Goal: Complete application form: Complete application form

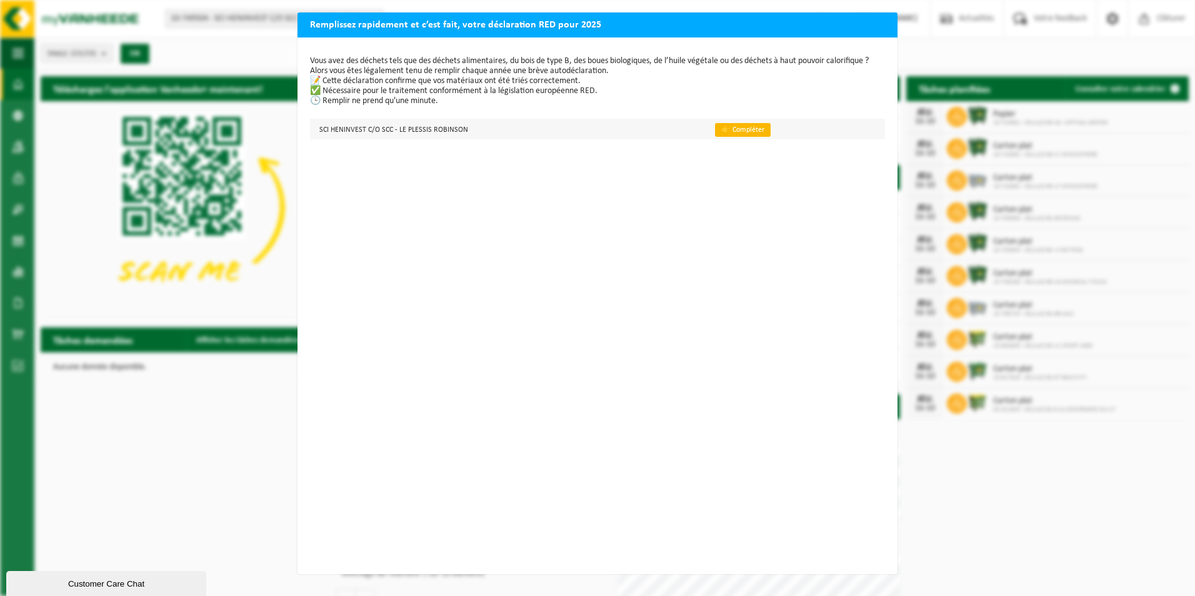
click at [716, 127] on link "👉 Compléter" at bounding box center [743, 130] width 56 height 14
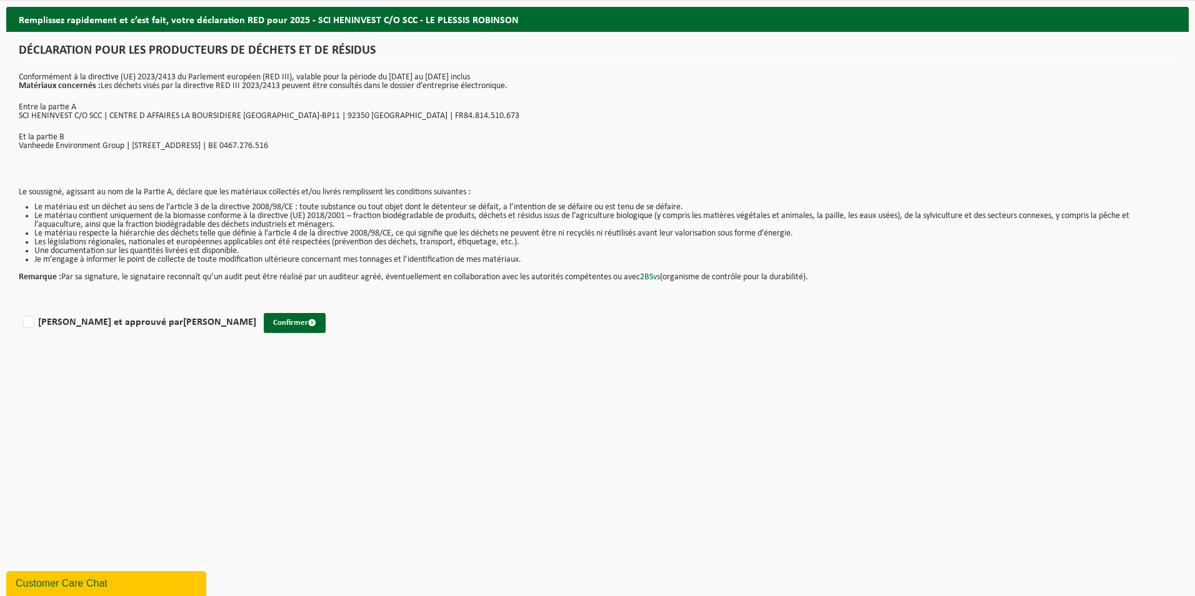
click at [195, 469] on html "Site: 10-749504 - SCI HENINVEST C/O SCC - LE PLESSIS ROBINSON 02-011740 - CELLU…" at bounding box center [597, 298] width 1195 height 596
drag, startPoint x: 681, startPoint y: 367, endPoint x: 882, endPoint y: 266, distance: 225.5
click at [682, 367] on html "Site: 10-749504 - SCI HENINVEST C/O SCC - LE PLESSIS ROBINSON 02-011740 - CELLU…" at bounding box center [597, 298] width 1195 height 596
click at [898, 77] on p "Conformément à la directive (UE) 2023/2413 du Parlement européen (RED III), val…" at bounding box center [597, 81] width 1157 height 17
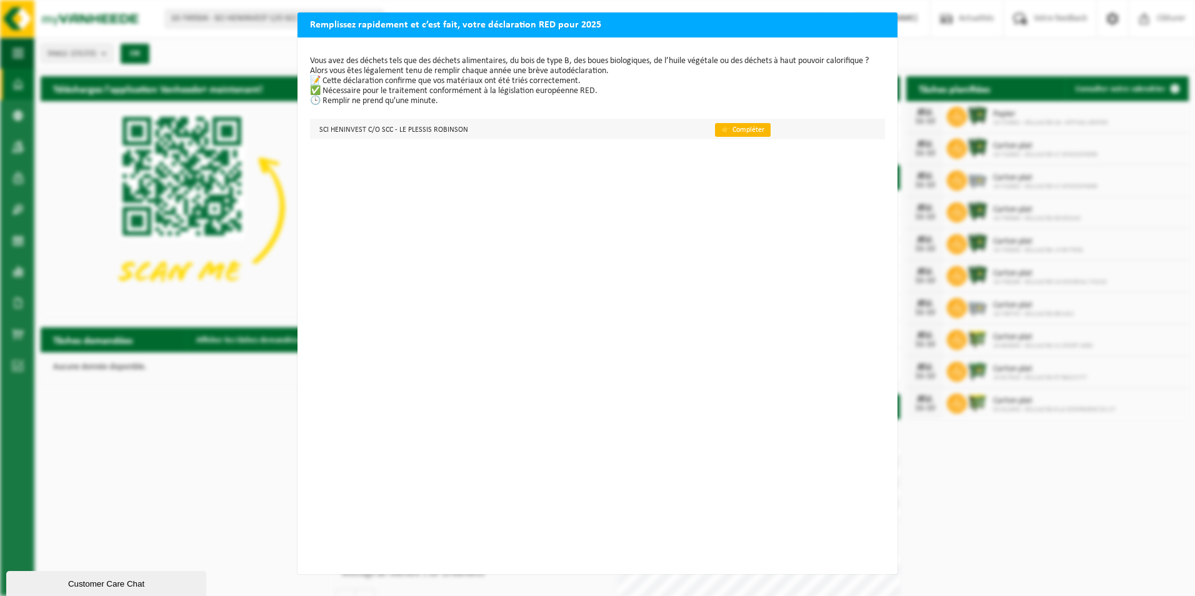
click at [734, 129] on link "👉 Compléter" at bounding box center [743, 130] width 56 height 14
click at [1007, 59] on div "Remplissez rapidement et c’est fait, votre déclaration RED pour 2025 Vous avez …" at bounding box center [597, 298] width 1195 height 596
click at [94, 587] on div "Customer Care Chat" at bounding box center [106, 583] width 181 height 9
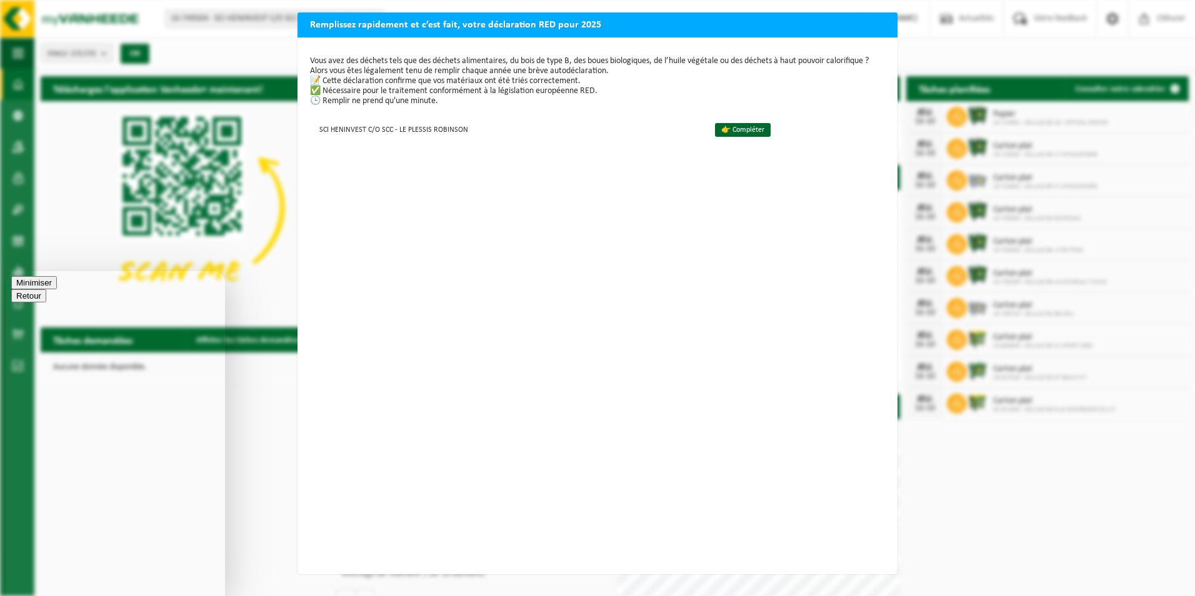
click at [57, 289] on button "Minimiser" at bounding box center [34, 282] width 46 height 13
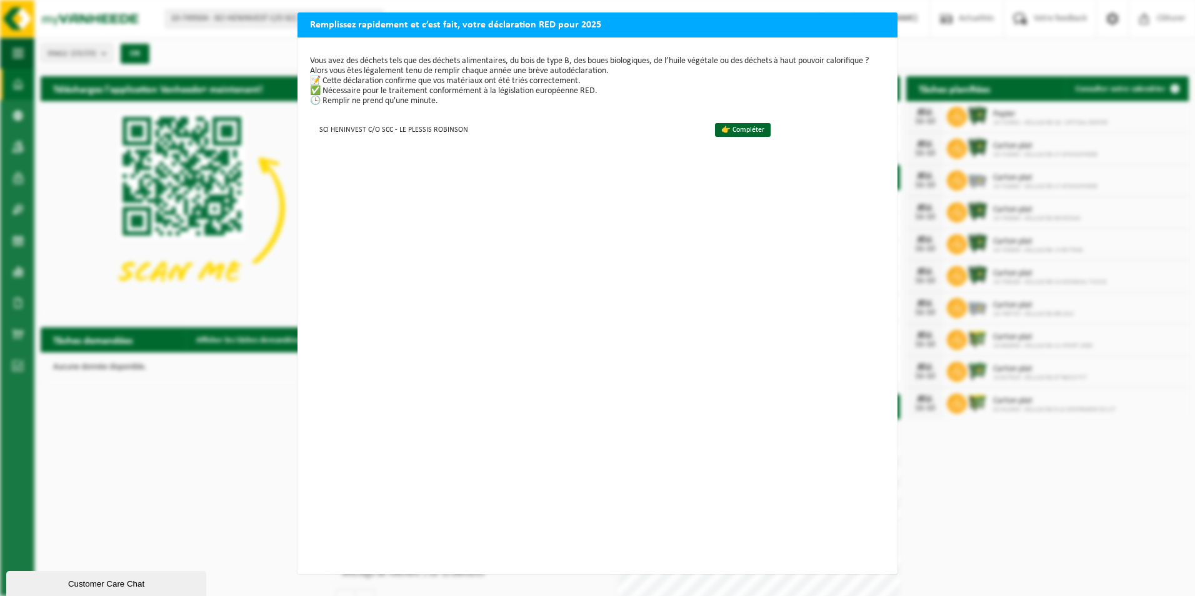
click at [107, 589] on div "Customer Care Chat" at bounding box center [106, 583] width 181 height 9
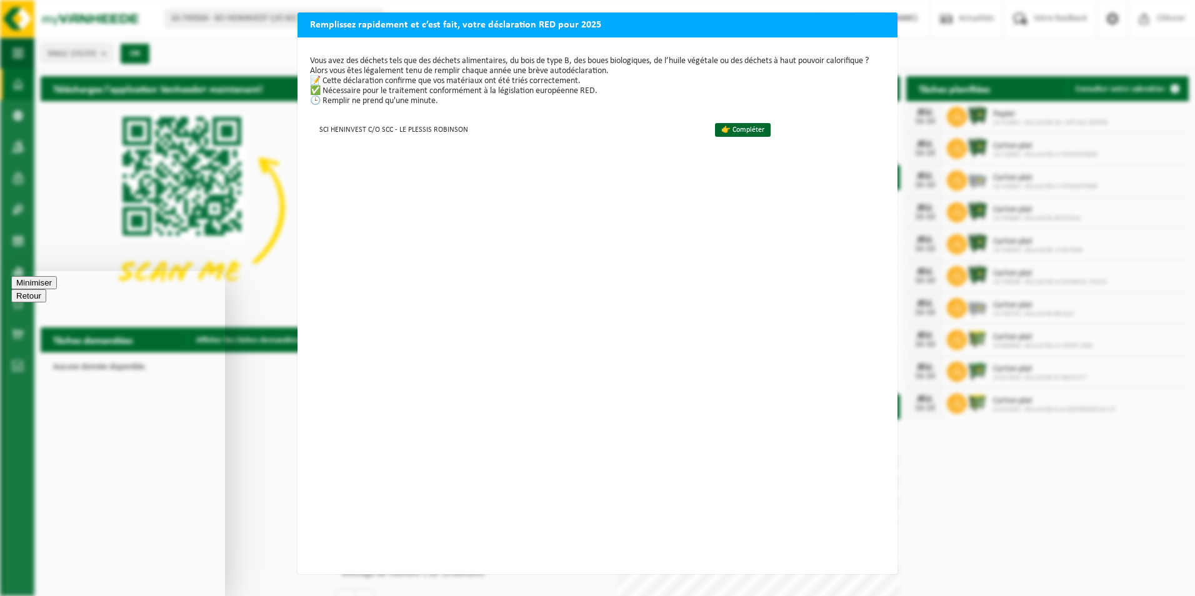
drag, startPoint x: 110, startPoint y: 366, endPoint x: 99, endPoint y: 420, distance: 55.5
type textarea "bonjour, je souhaite consulter les factures"
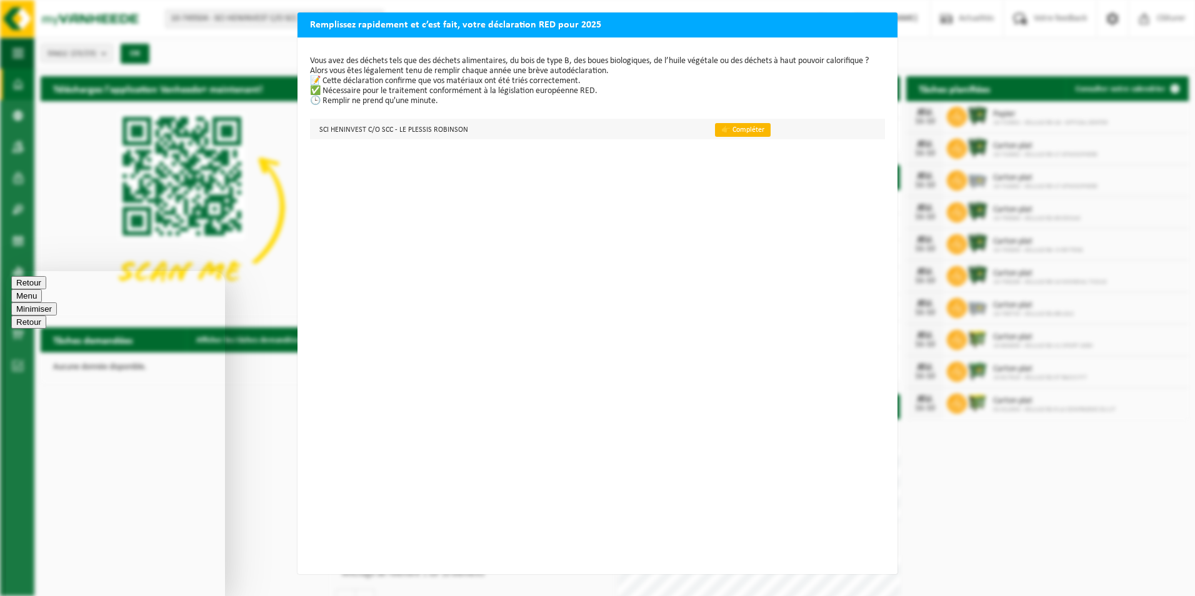
click at [723, 134] on link "👉 Compléter" at bounding box center [743, 130] width 56 height 14
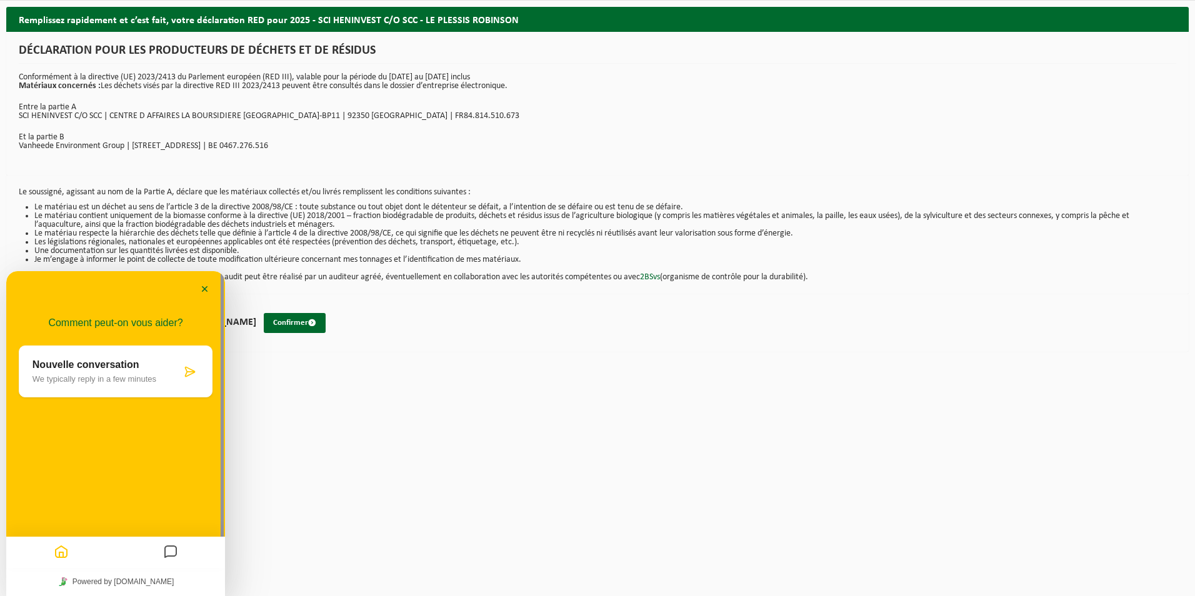
click at [609, 385] on html "Site: 10-749504 - SCI HENINVEST C/O SCC - LE PLESSIS ROBINSON 02-011740 - CELLU…" at bounding box center [597, 298] width 1195 height 596
click at [206, 291] on button "Minimiser" at bounding box center [205, 290] width 20 height 19
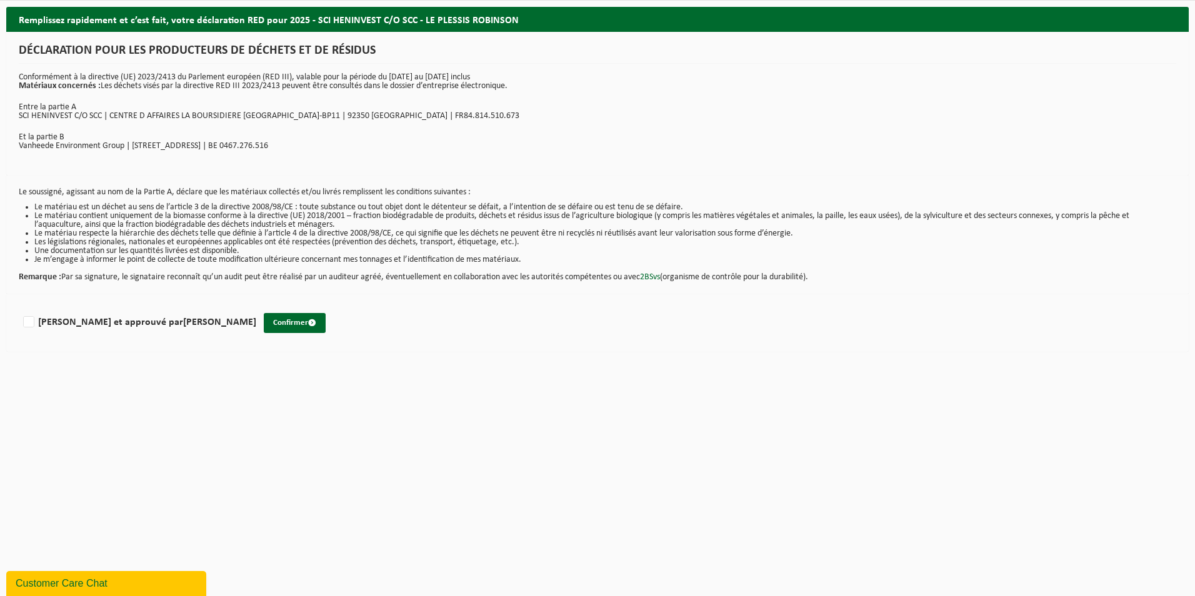
click at [147, 450] on html "Site: 10-749504 - SCI HENINVEST C/O SCC - LE PLESSIS ROBINSON 02-011740 - CELLU…" at bounding box center [597, 298] width 1195 height 596
click at [456, 427] on html "Site: 10-749504 - SCI HENINVEST C/O SCC - LE PLESSIS ROBINSON 02-011740 - CELLU…" at bounding box center [597, 298] width 1195 height 596
click at [477, 387] on html "Site: 10-749504 - SCI HENINVEST C/O SCC - LE PLESSIS ROBINSON 02-011740 - CELLU…" at bounding box center [597, 298] width 1195 height 596
drag, startPoint x: 690, startPoint y: 320, endPoint x: 656, endPoint y: 319, distance: 33.8
click at [690, 320] on div "Lu et approuvé par BENEDICTE DELATTRE Confirmer" at bounding box center [597, 322] width 1182 height 57
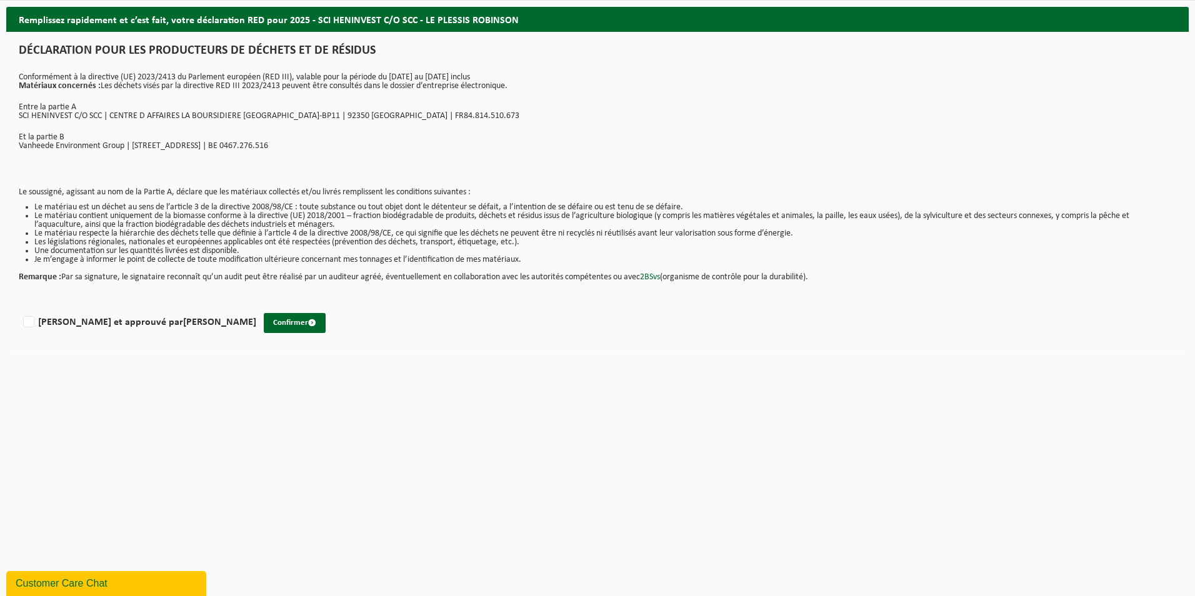
click at [71, 577] on div "Customer Care Chat" at bounding box center [106, 583] width 181 height 15
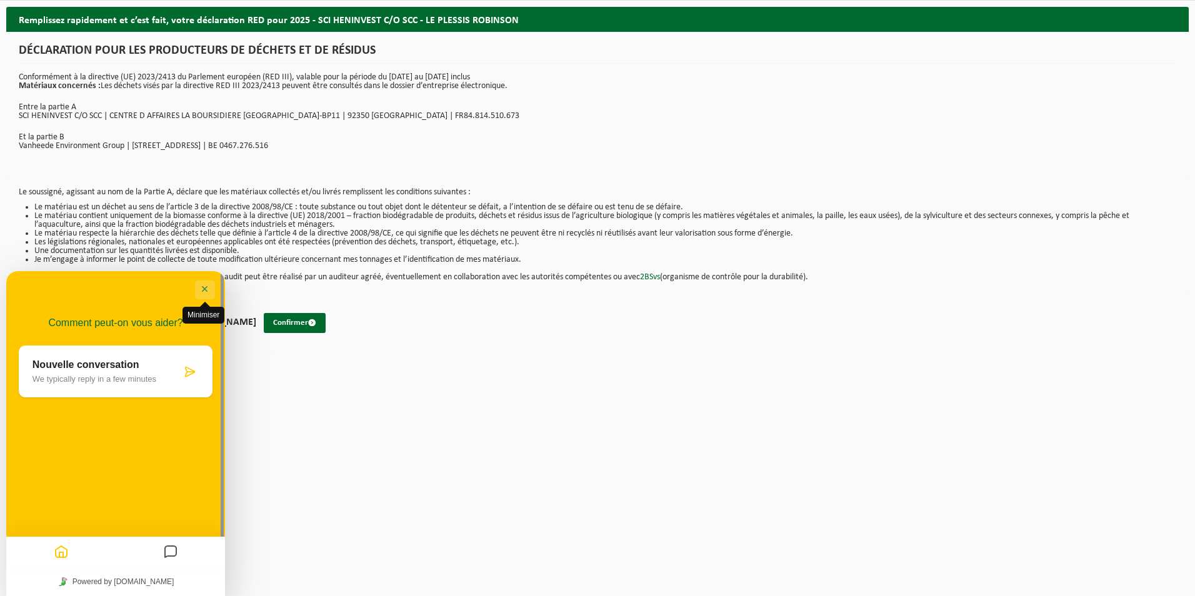
click at [200, 282] on button "Minimiser" at bounding box center [205, 290] width 20 height 19
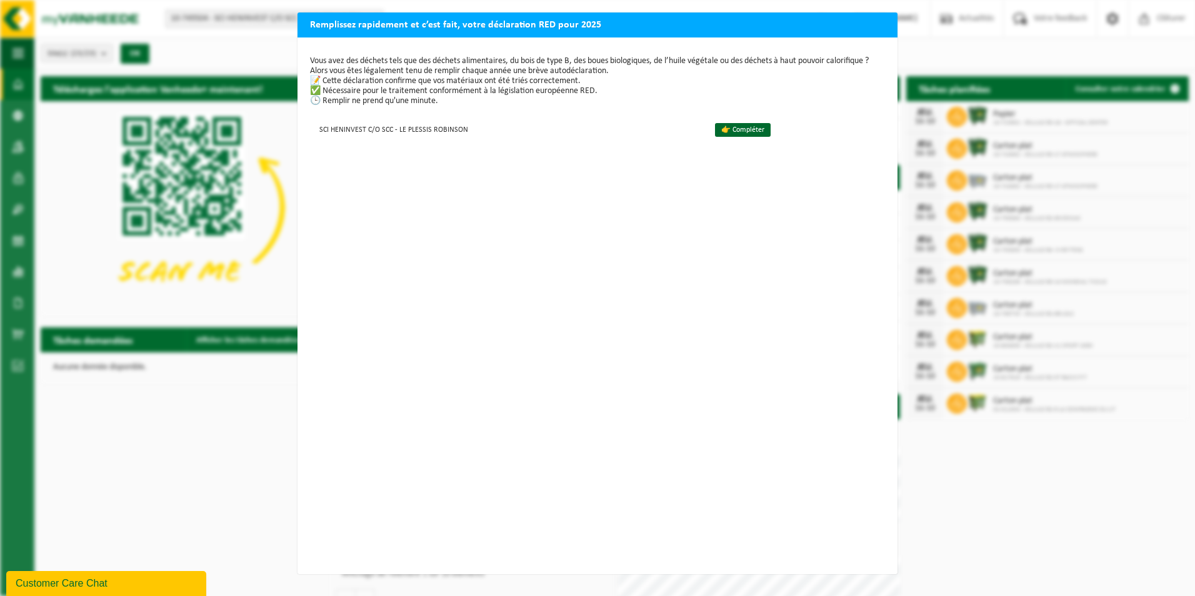
click at [94, 584] on div "Customer Care Chat" at bounding box center [106, 583] width 181 height 15
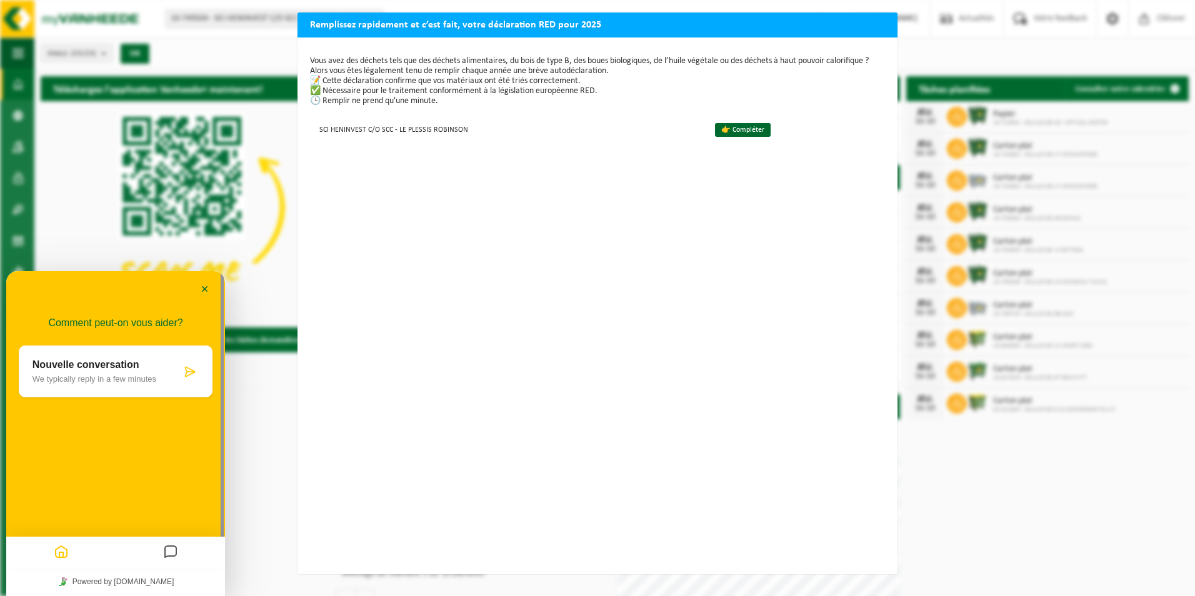
click at [44, 377] on p "We typically reply in a few minutes" at bounding box center [106, 378] width 149 height 9
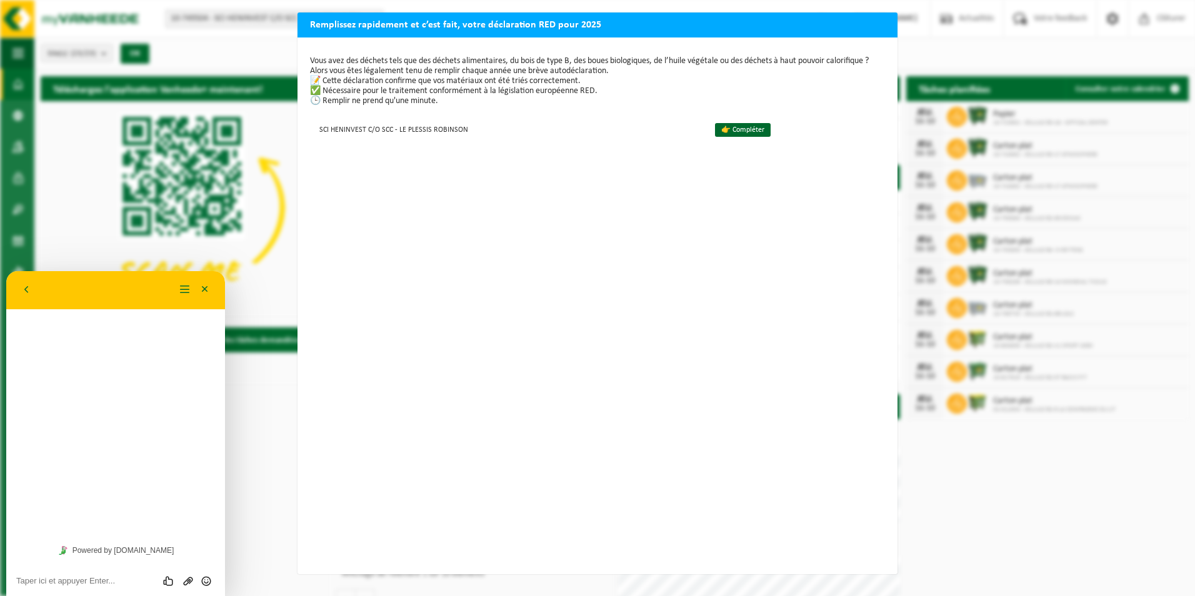
click at [17, 581] on textarea at bounding box center [115, 581] width 199 height 10
type textarea "bonjour, je souhaite consulter les factures et je ne peux pas."
click at [205, 577] on icon "Envoyer" at bounding box center [206, 572] width 11 height 11
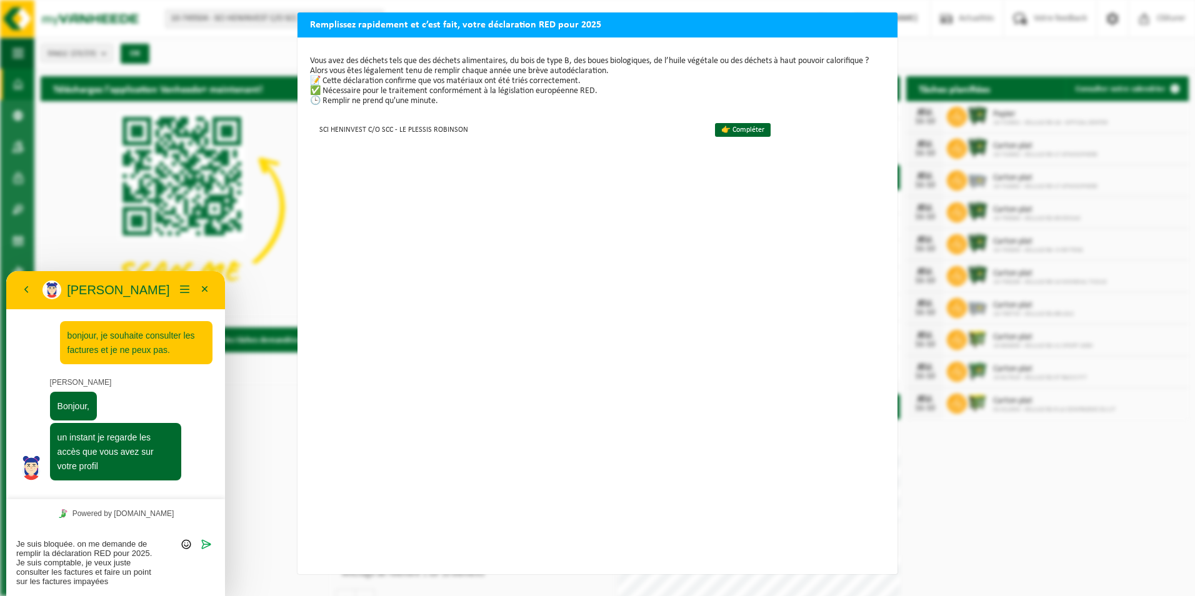
type textarea "Je suis bloquée. on me demande de remplir la déclaration RED pour 2025. Je suis…"
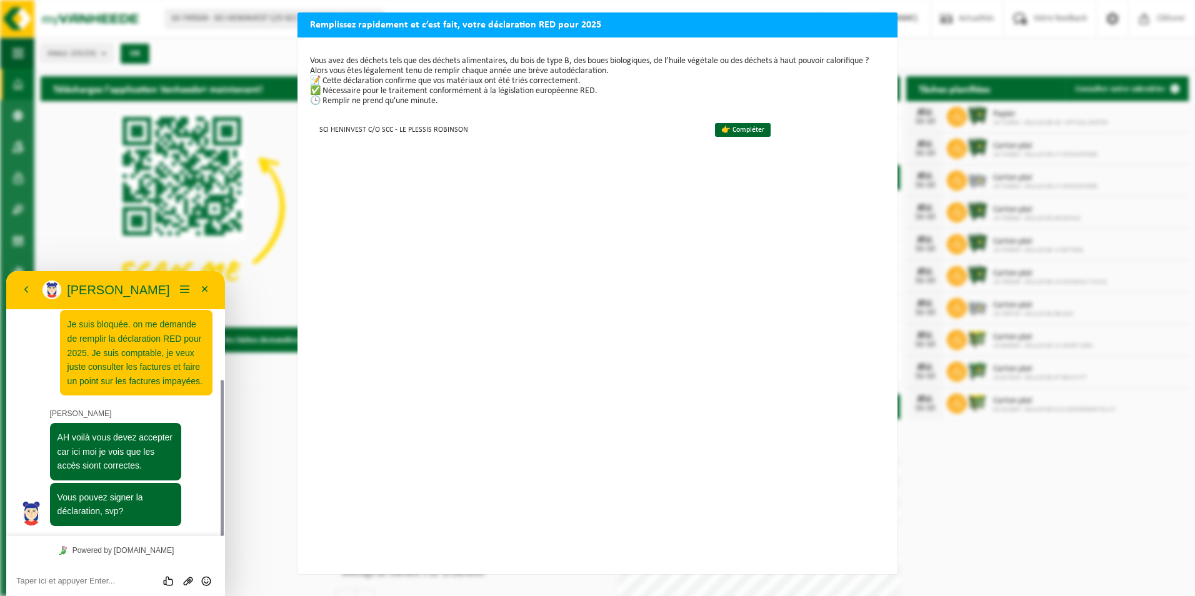
scroll to position [183, 0]
type textarea "a quoi correspond cette déclaration?"
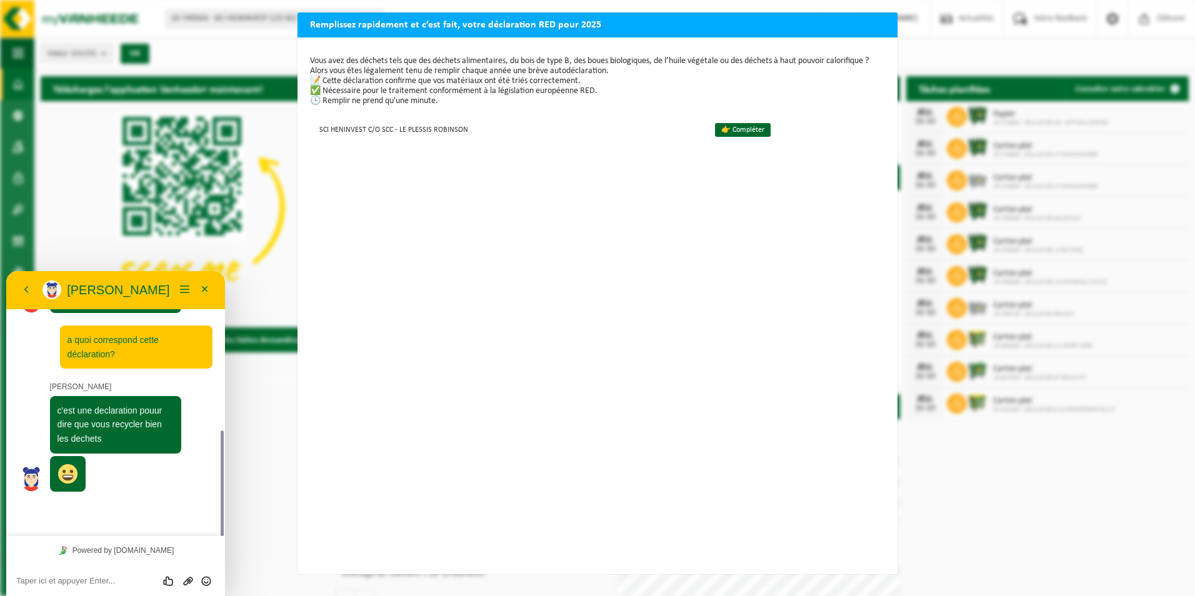
scroll to position [361, 0]
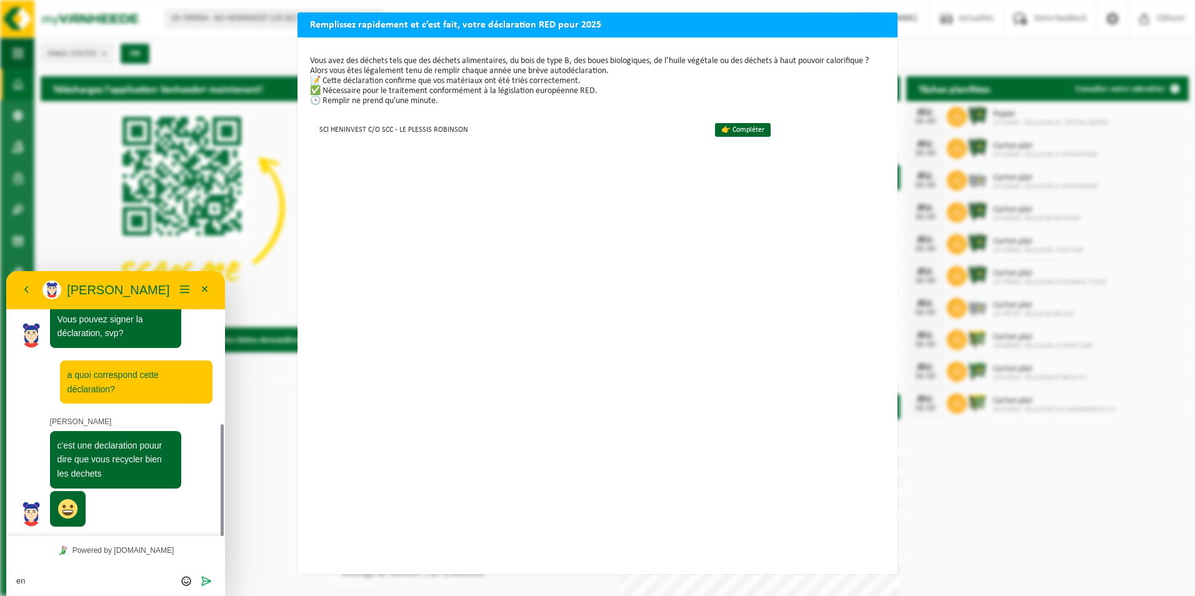
type textarea "e"
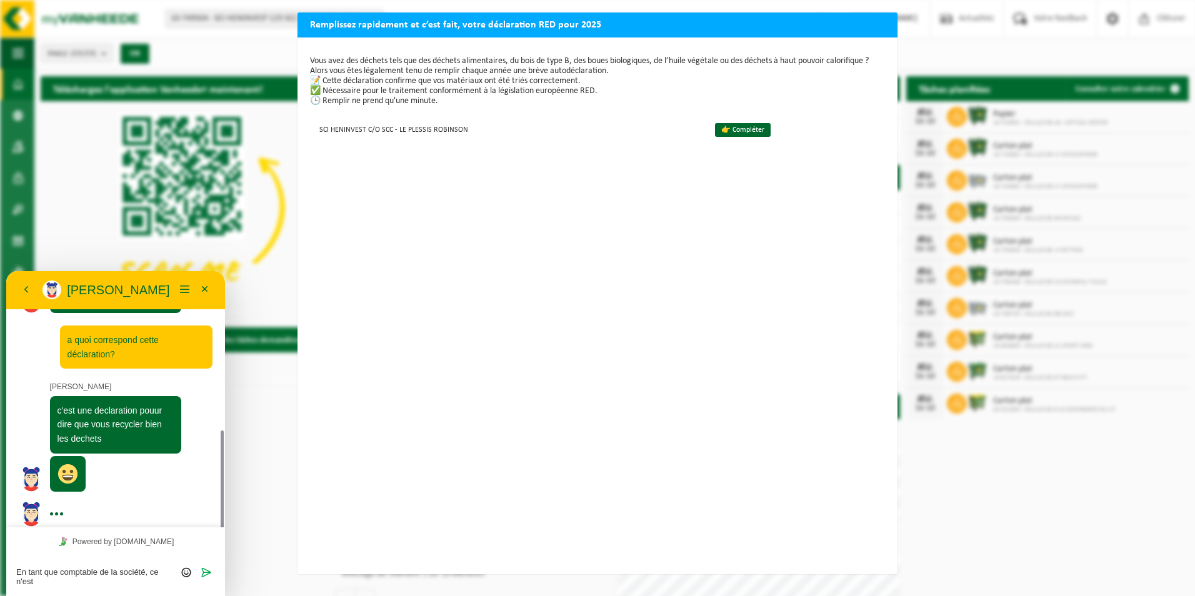
scroll to position [405, 0]
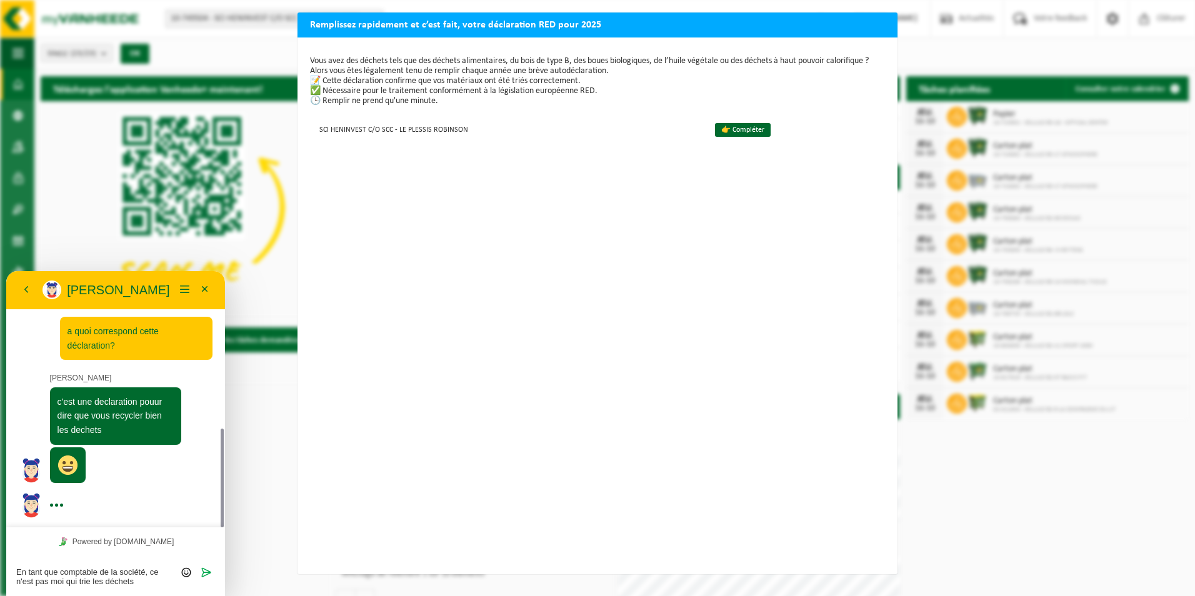
type textarea "En tant que comptable de la société, ce n'est pas moi qui trie les déchets!"
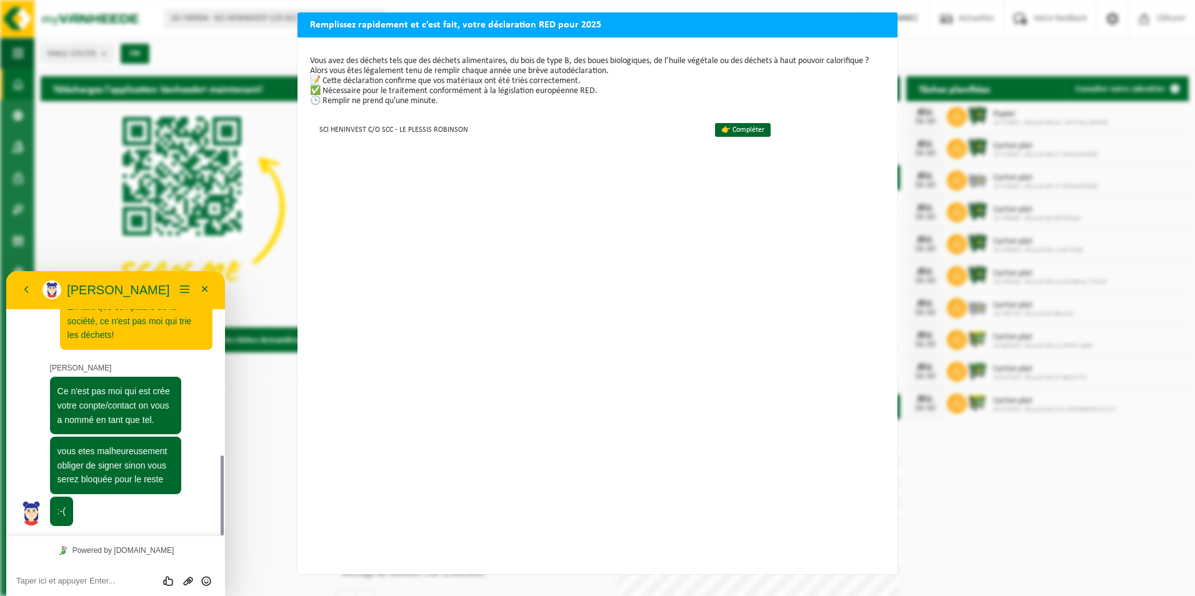
scroll to position [607, 0]
click at [737, 130] on link "👉 Compléter" at bounding box center [743, 130] width 56 height 14
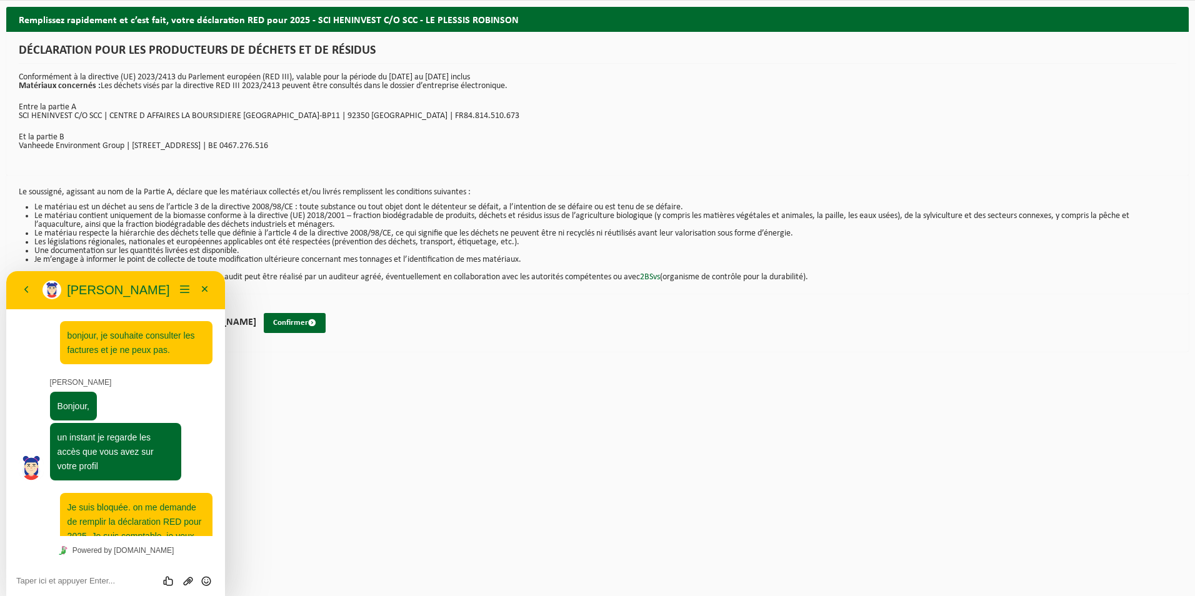
scroll to position [607, 0]
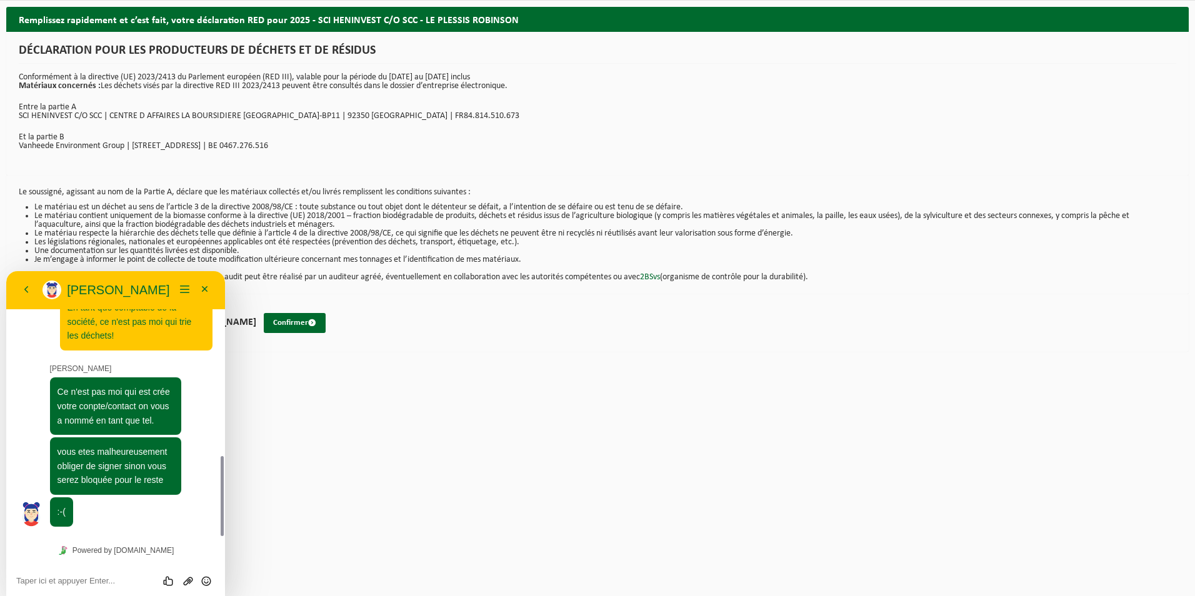
click at [451, 417] on html "Site: 10-749504 - SCI HENINVEST C/O SCC - LE PLESSIS ROBINSON 02-011740 - CELLU…" at bounding box center [597, 298] width 1195 height 596
click at [20, 582] on textarea at bounding box center [115, 581] width 199 height 10
type textarea "D"
click at [349, 411] on html "Site: 10-749504 - SCI HENINVEST C/O SCC - LE PLESSIS ROBINSON 02-011740 - CELLU…" at bounding box center [597, 298] width 1195 height 596
click at [204, 289] on button "Minimiser" at bounding box center [205, 290] width 20 height 19
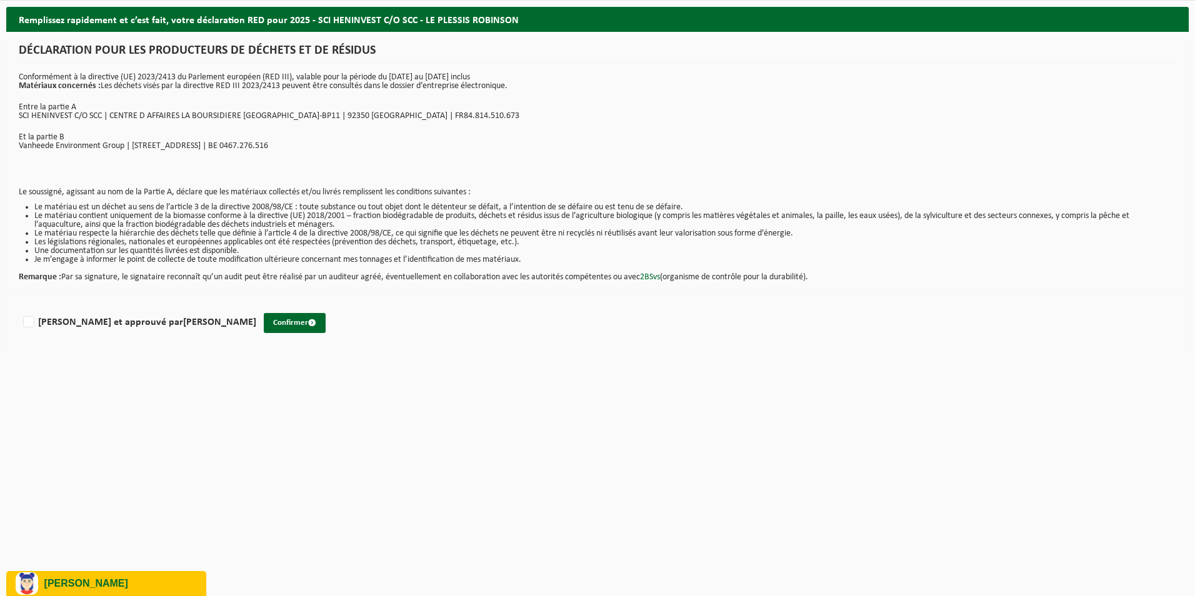
click at [392, 383] on html "Site: 10-749504 - SCI HENINVEST C/O SCC - LE PLESSIS [PERSON_NAME] 02-011740 - …" at bounding box center [597, 298] width 1195 height 596
click at [451, 475] on html "Site: 10-749504 - SCI HENINVEST C/O SCC - LE PLESSIS [PERSON_NAME] 02-011740 - …" at bounding box center [597, 298] width 1195 height 596
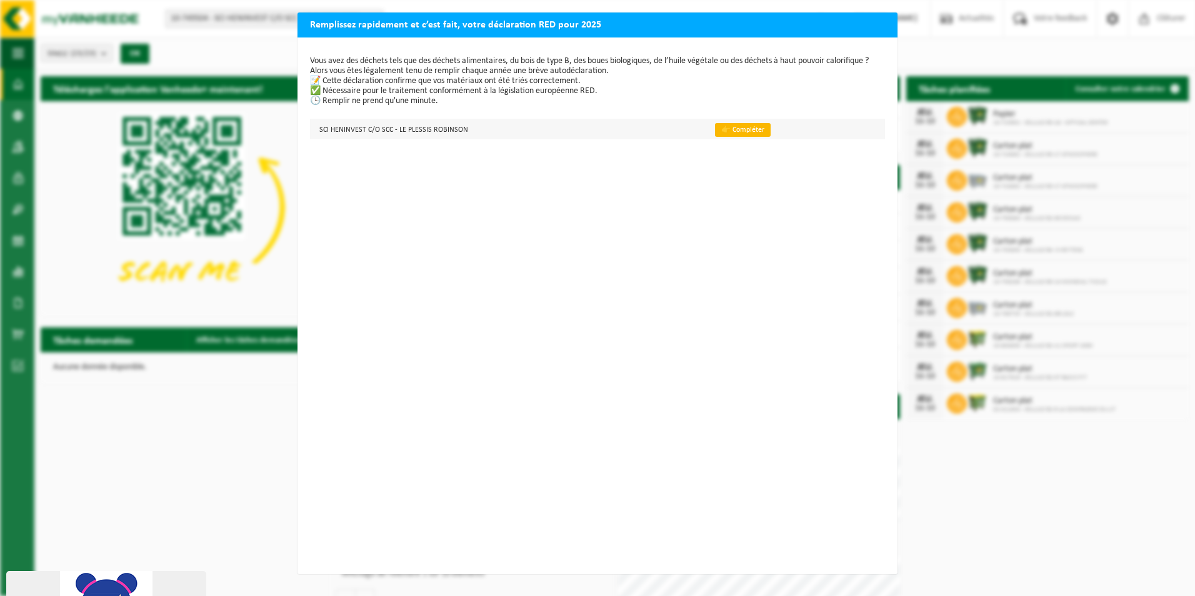
click at [729, 128] on link "👉 Compléter" at bounding box center [743, 130] width 56 height 14
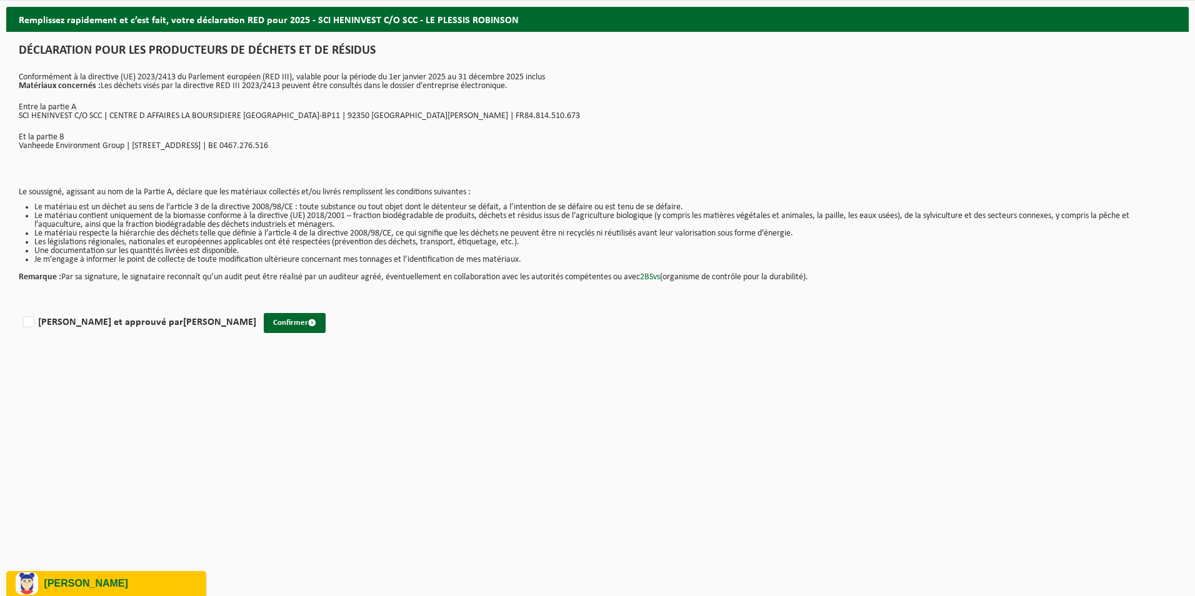
click at [449, 372] on html "Site: 10-749504 - SCI HENINVEST C/O SCC - LE PLESSIS [PERSON_NAME] 02-011740 - …" at bounding box center [597, 298] width 1195 height 596
